Goal: Find specific fact: Find specific fact

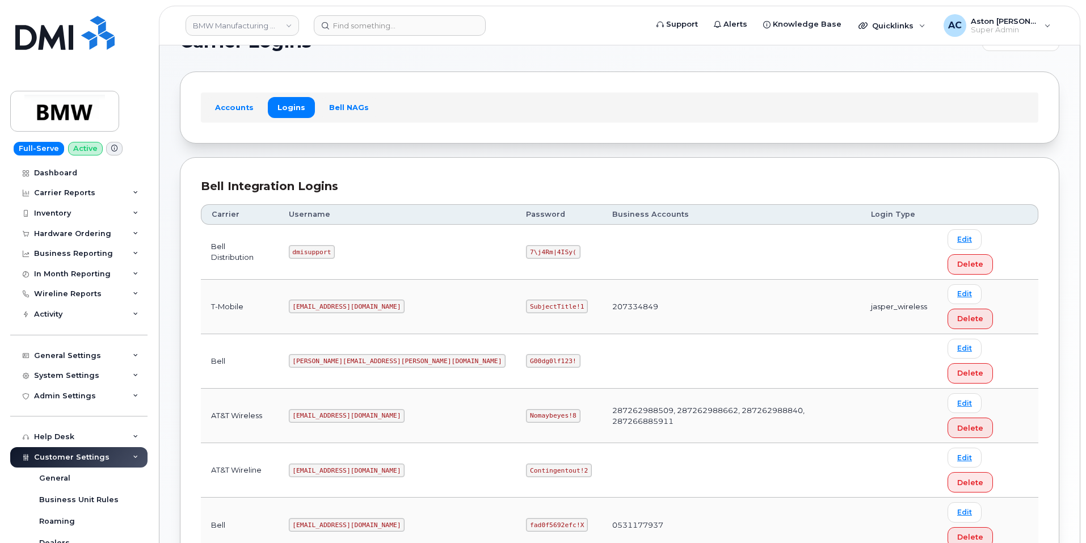
scroll to position [54, 0]
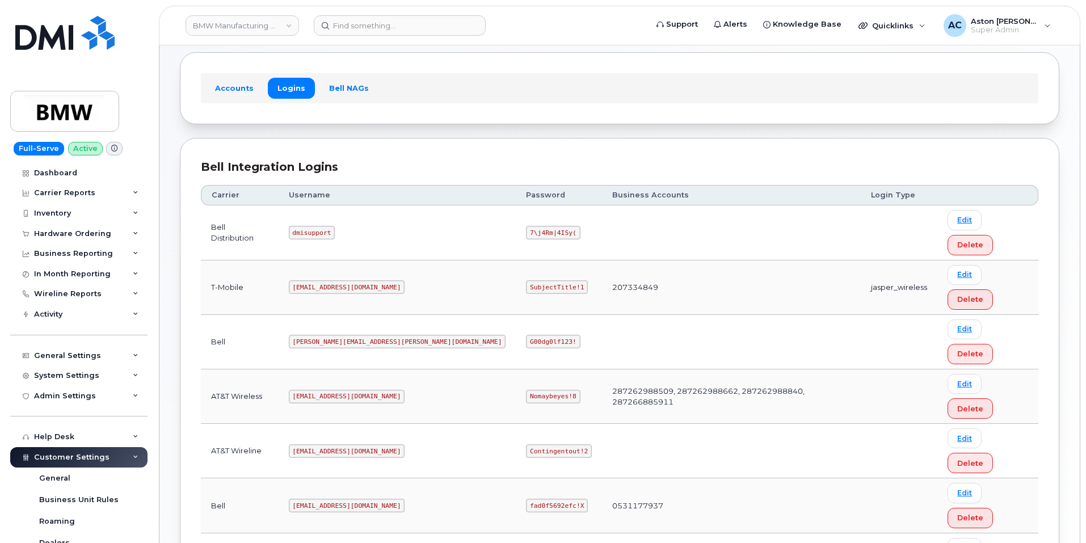
click at [339, 280] on code "[EMAIL_ADDRESS][DOMAIN_NAME]" at bounding box center [347, 287] width 116 height 14
copy tr "T-Mobile [EMAIL_ADDRESS][DOMAIN_NAME] SubjectTitle!1"
drag, startPoint x: 208, startPoint y: 249, endPoint x: 483, endPoint y: 254, distance: 274.8
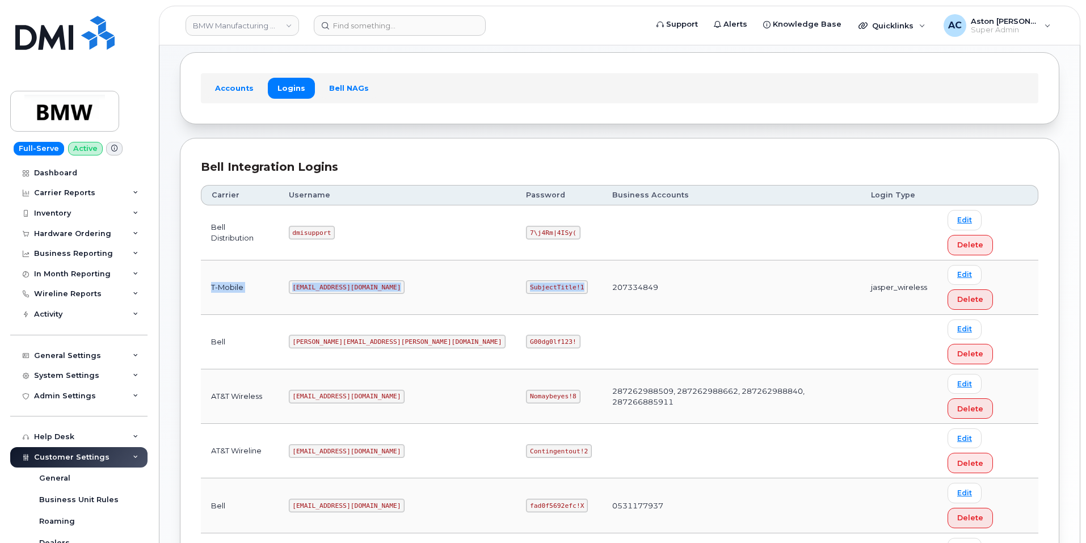
click at [483, 261] on tr "T-Mobile [EMAIL_ADDRESS][DOMAIN_NAME] SubjectTitle!1 207334849 jasper_wireless …" at bounding box center [620, 288] width 838 height 54
copy tr "AT&T Wireless [EMAIL_ADDRESS][DOMAIN_NAME] Nomaybeyes!8"
drag, startPoint x: 213, startPoint y: 312, endPoint x: 474, endPoint y: 309, distance: 261.1
click at [474, 369] on tr "AT&T Wireless [EMAIL_ADDRESS][DOMAIN_NAME] Nomaybeyes!8 287262988509, 287262988…" at bounding box center [620, 396] width 838 height 54
